Goal: Find specific page/section: Find specific page/section

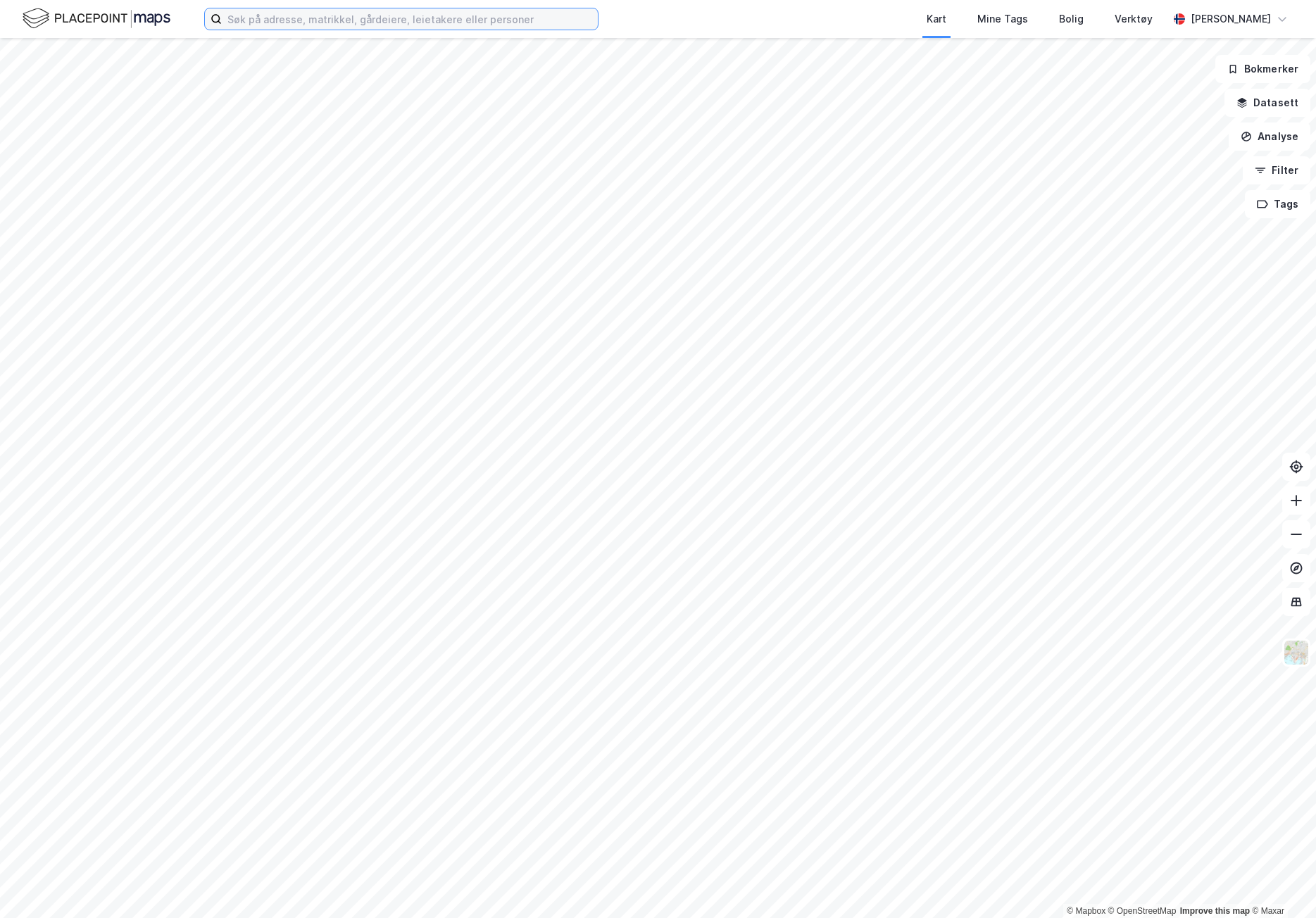
click at [309, 12] on input at bounding box center [409, 19] width 376 height 21
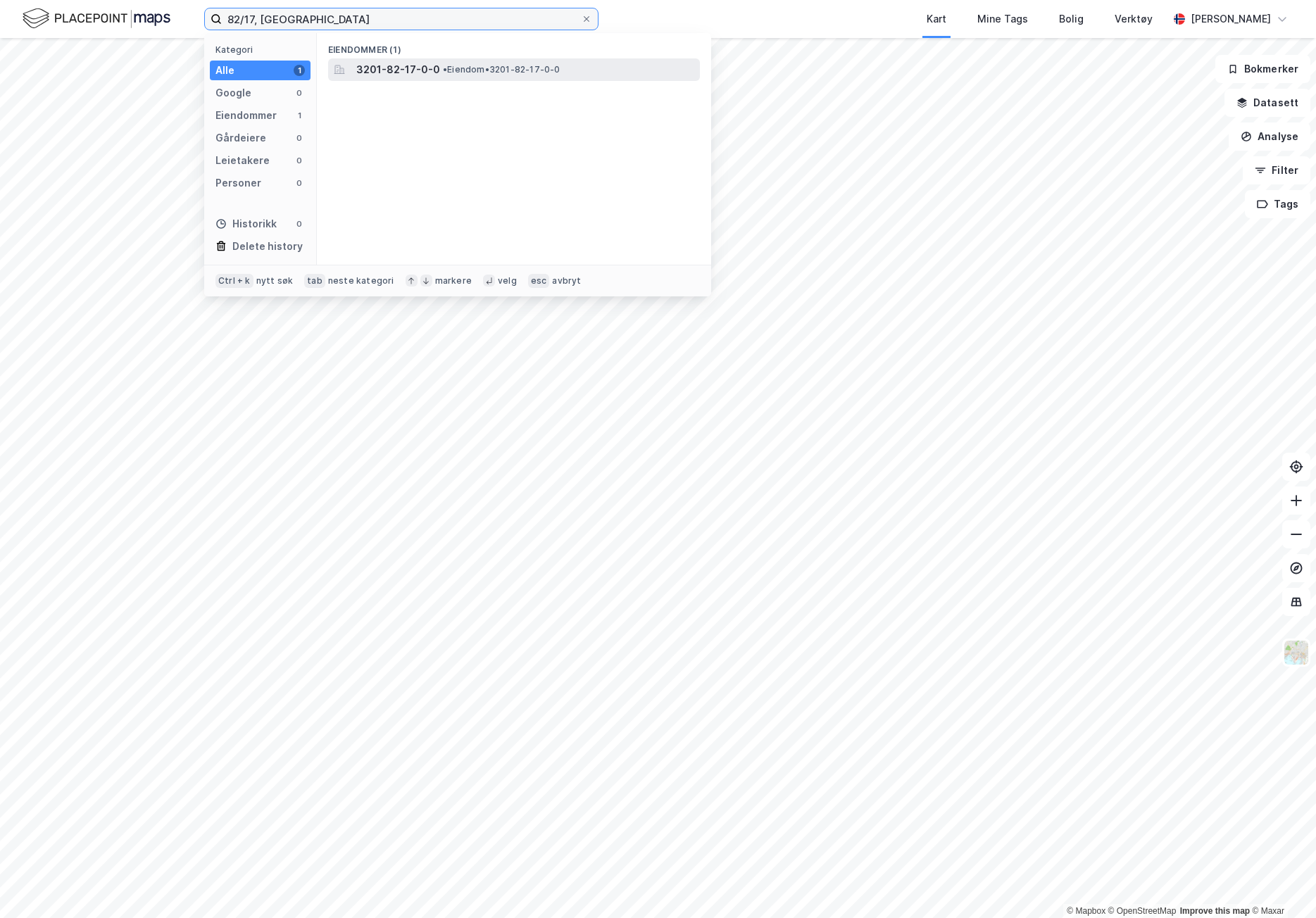
type input "82/17, [GEOGRAPHIC_DATA]"
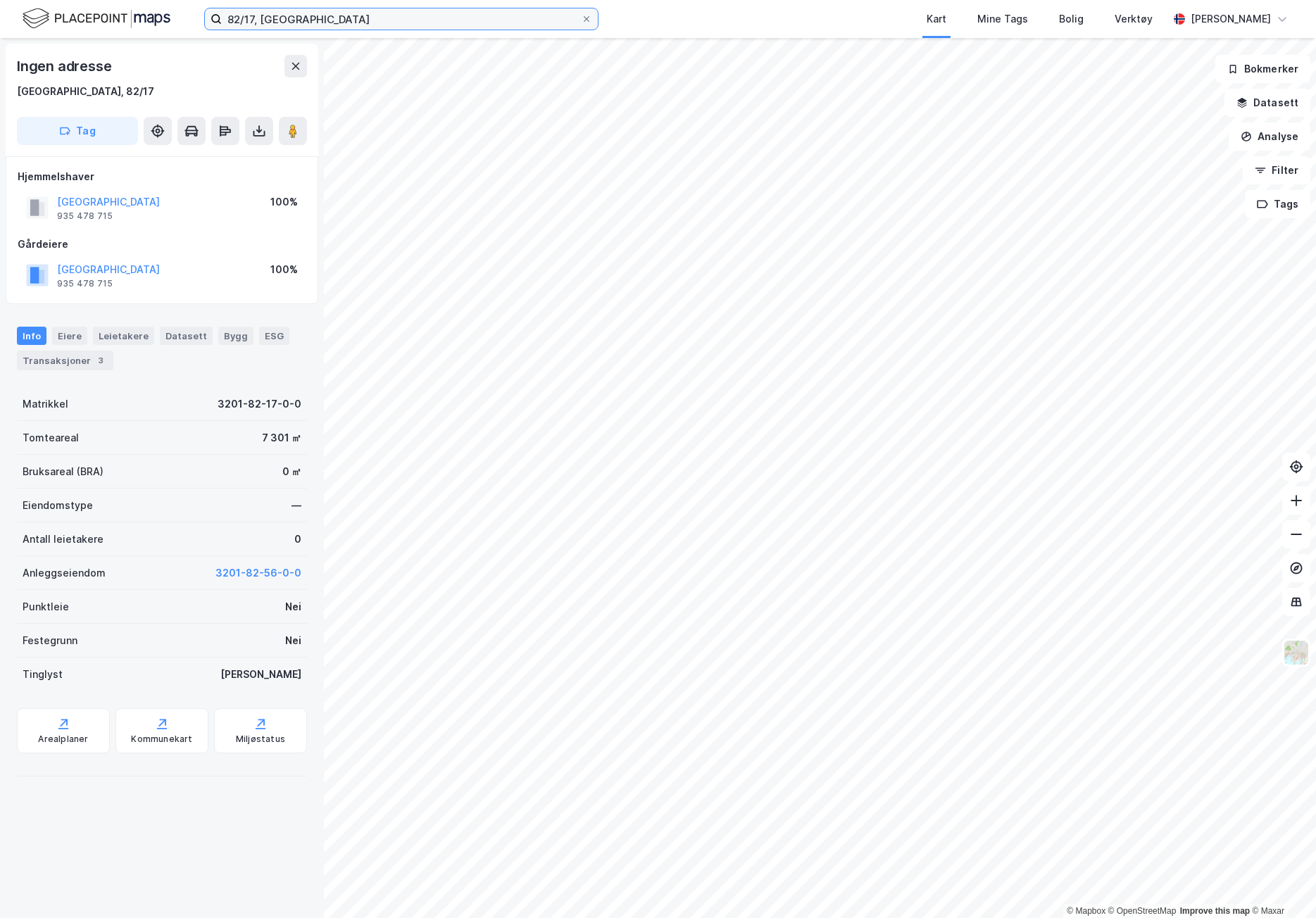
click at [341, 23] on input "82/17, [GEOGRAPHIC_DATA]" at bounding box center [401, 19] width 359 height 21
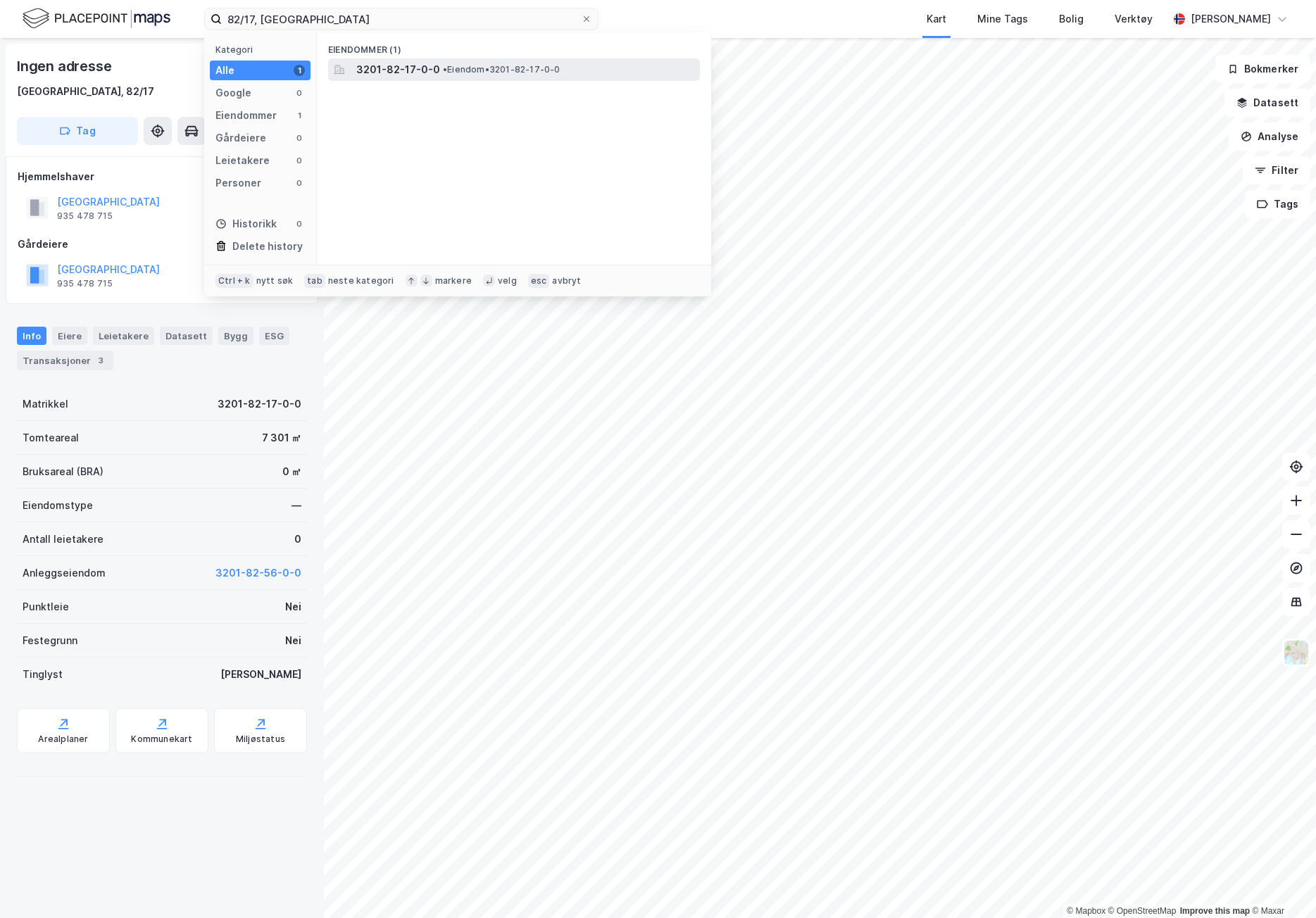
click at [539, 72] on span "• Eiendom • 3201-82-17-0-0" at bounding box center [502, 70] width 118 height 11
